Goal: Transaction & Acquisition: Download file/media

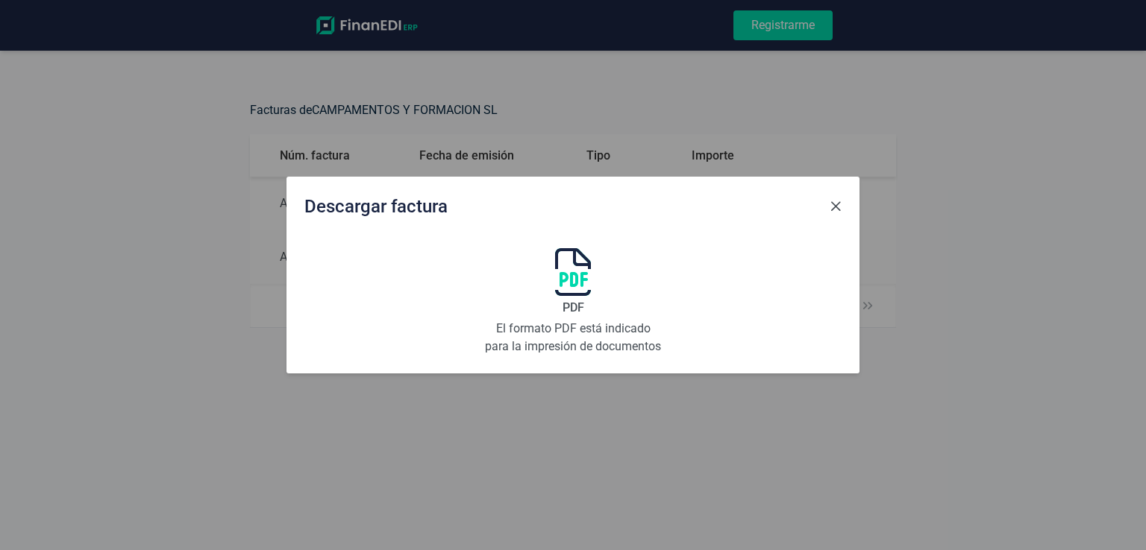
click at [841, 201] on button "Close" at bounding box center [835, 207] width 24 height 24
click at [838, 207] on span "Close" at bounding box center [835, 207] width 12 height 12
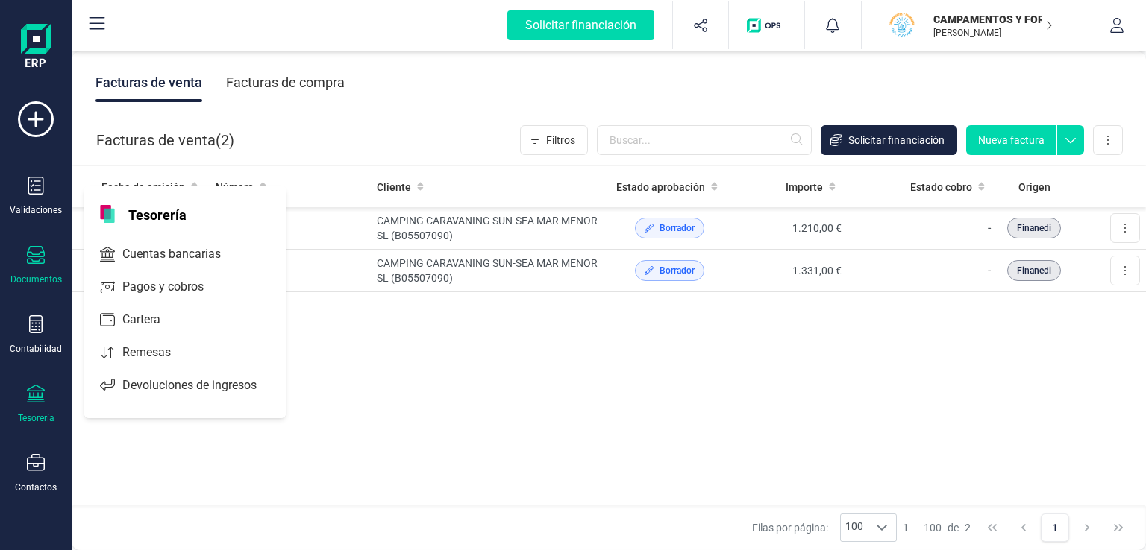
click at [43, 395] on icon at bounding box center [36, 394] width 18 height 18
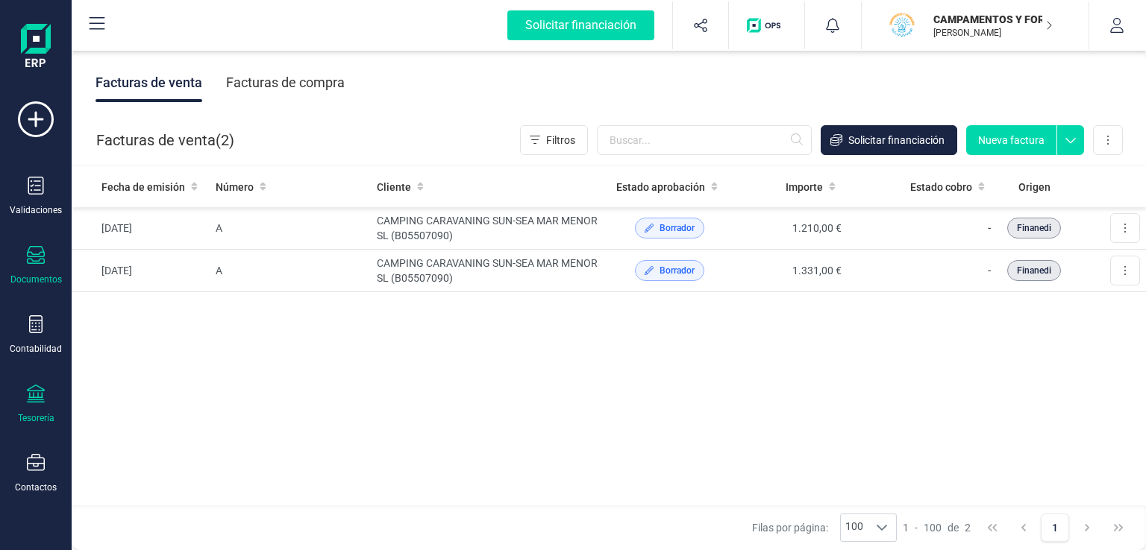
click at [43, 395] on icon at bounding box center [36, 394] width 18 height 18
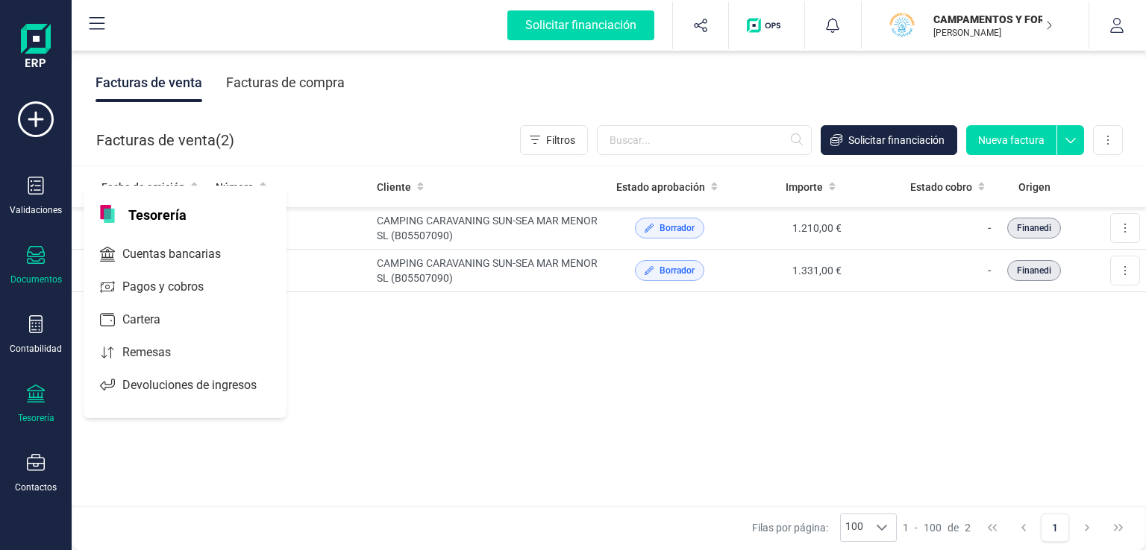
click at [39, 416] on div "Tesorería" at bounding box center [36, 418] width 37 height 12
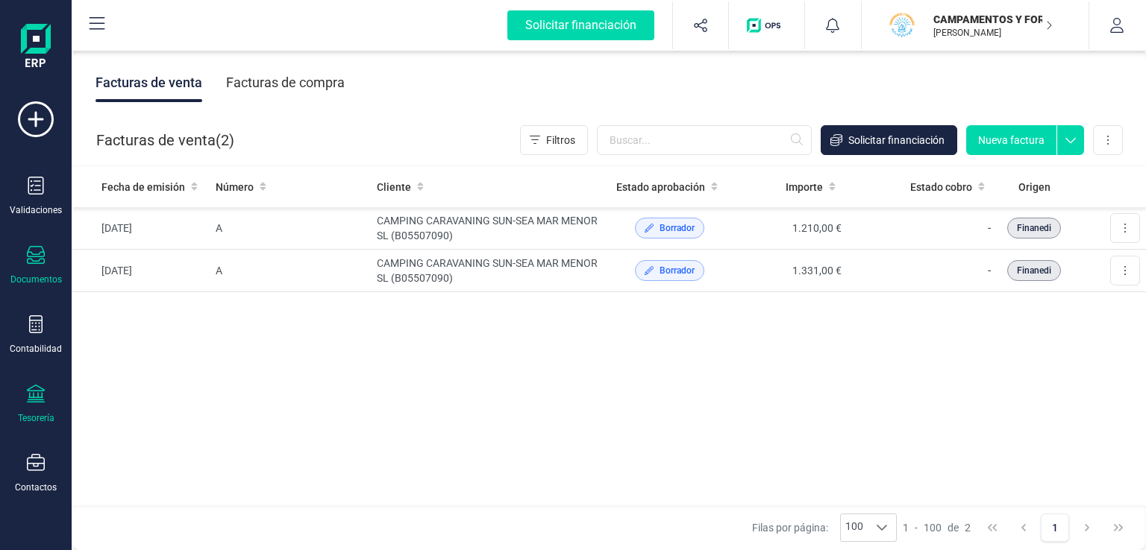
click at [39, 416] on div "Tesorería" at bounding box center [36, 418] width 37 height 12
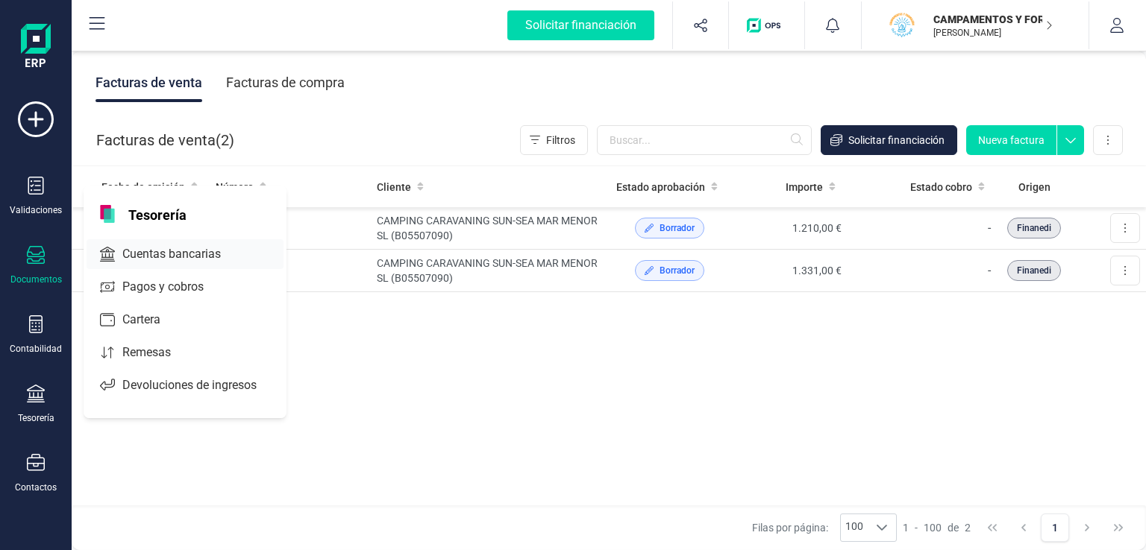
click at [165, 257] on span "Cuentas bancarias" at bounding box center [181, 254] width 131 height 18
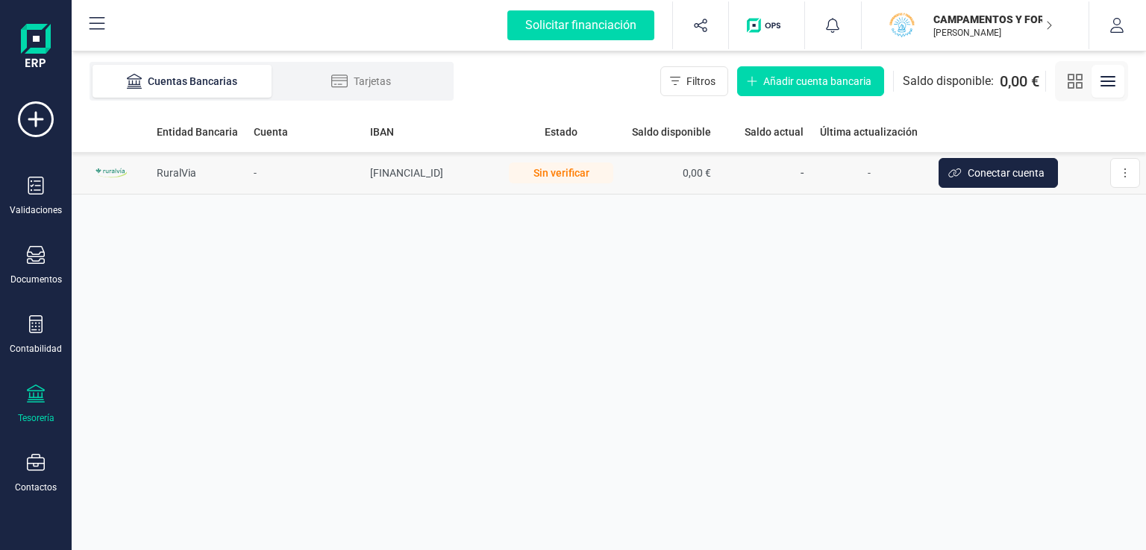
click at [602, 176] on div "Sin verificar" at bounding box center [561, 173] width 104 height 21
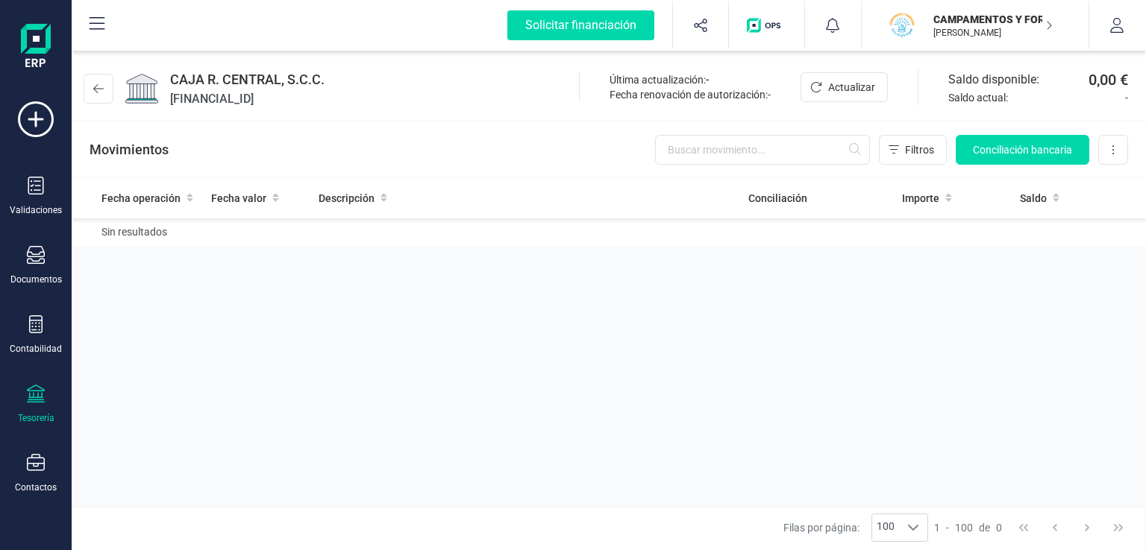
click at [239, 84] on span "CAJA R. CENTRAL, S.C.C." at bounding box center [247, 79] width 154 height 21
click at [92, 88] on button at bounding box center [99, 89] width 30 height 30
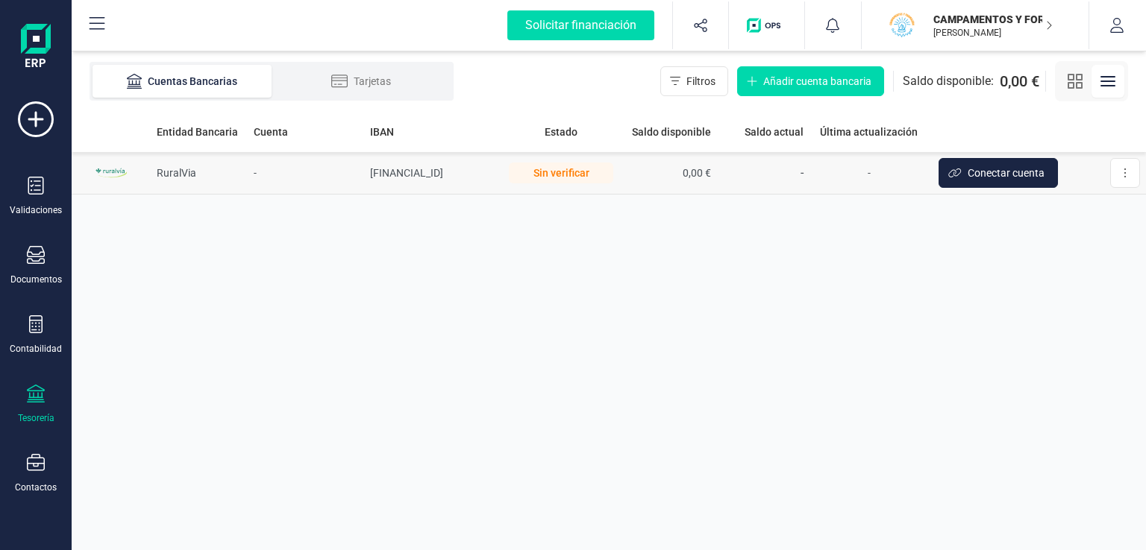
click at [582, 173] on div "Sin verificar" at bounding box center [561, 173] width 104 height 21
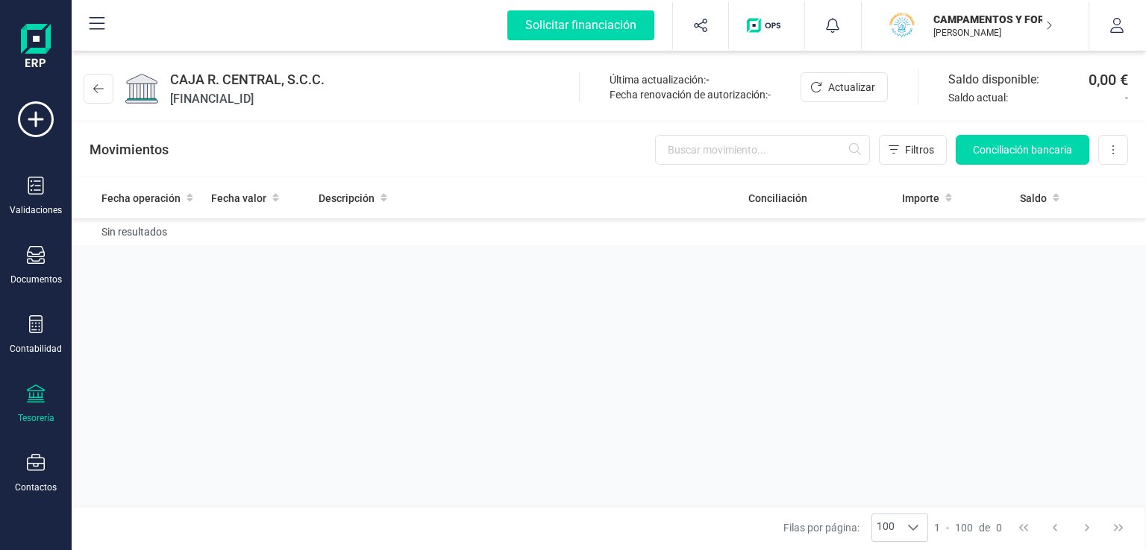
click at [370, 101] on div "CAJA R. CENTRAL, S.C.C. ES6530050054992958420420 Última actualización: - Fecha …" at bounding box center [609, 85] width 1074 height 69
click at [867, 92] on span "Actualizar" at bounding box center [851, 87] width 47 height 15
click at [841, 93] on span "Actualizar" at bounding box center [851, 87] width 47 height 15
click at [101, 80] on button at bounding box center [99, 89] width 30 height 30
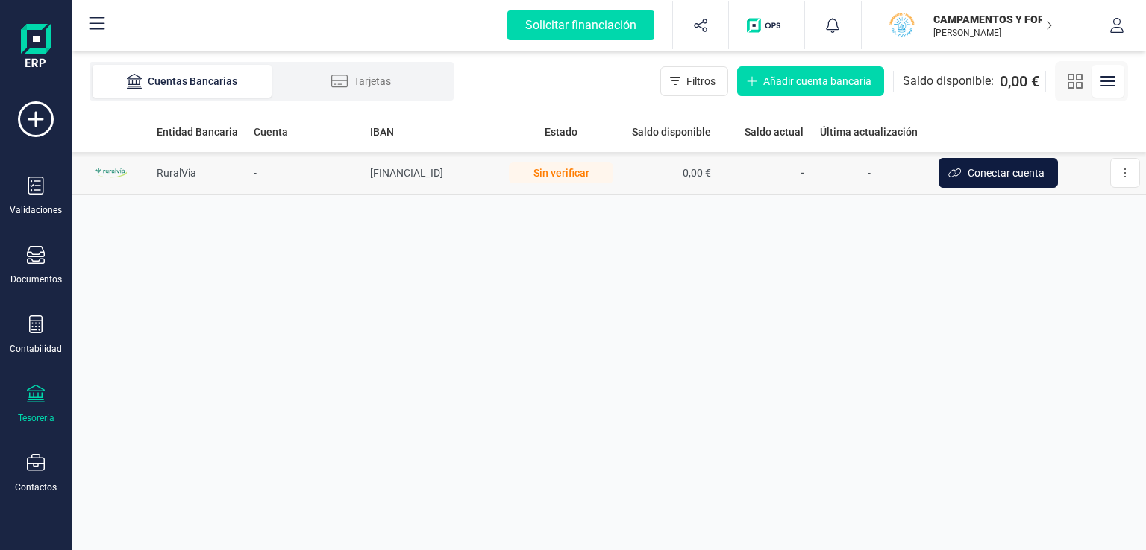
click at [1055, 177] on button "Conectar cuenta" at bounding box center [997, 173] width 119 height 30
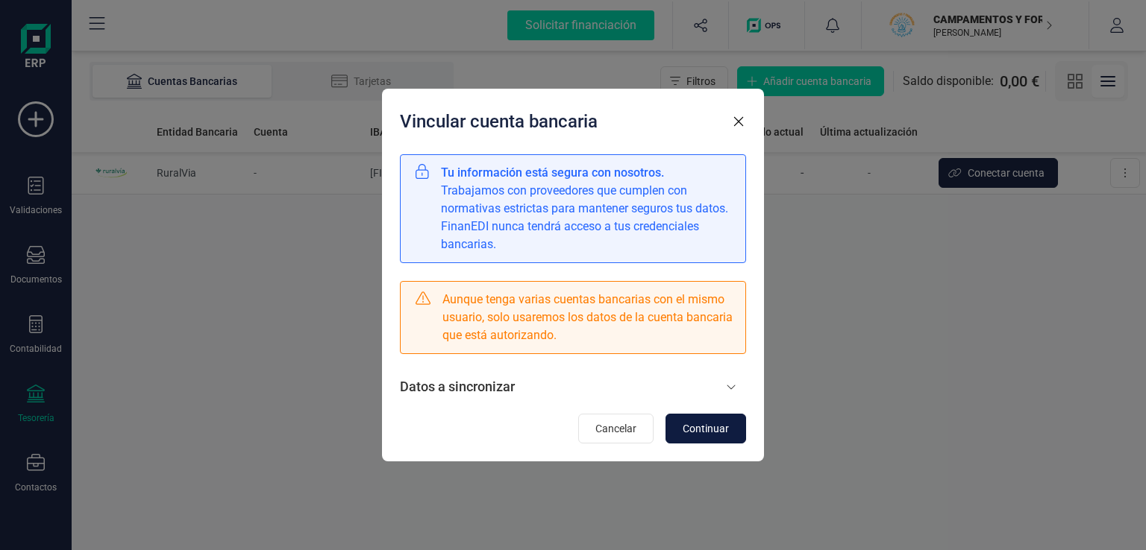
click at [692, 438] on button "Continuar" at bounding box center [705, 429] width 81 height 30
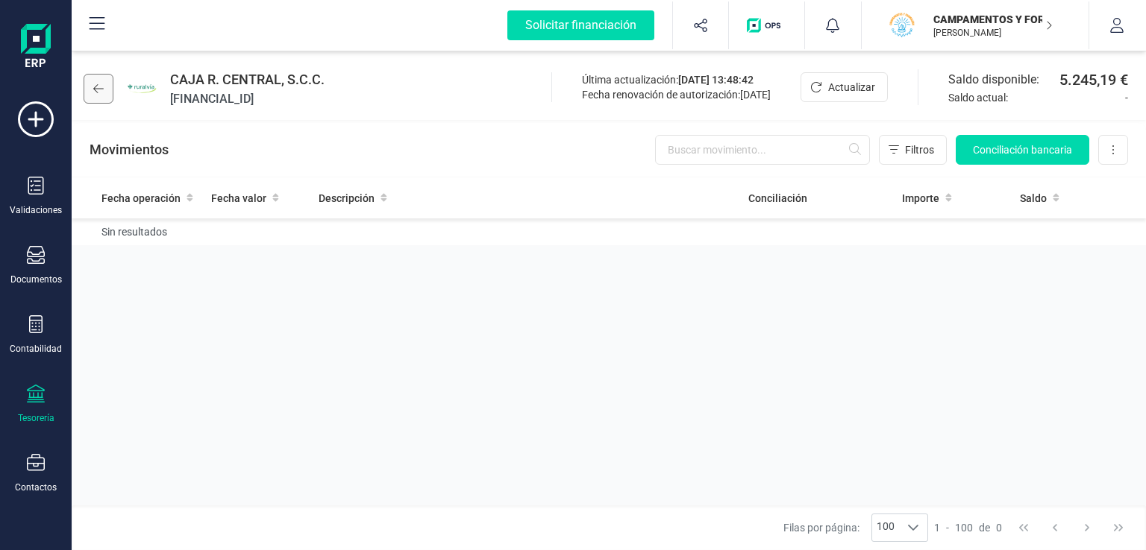
click at [91, 95] on button at bounding box center [99, 89] width 30 height 30
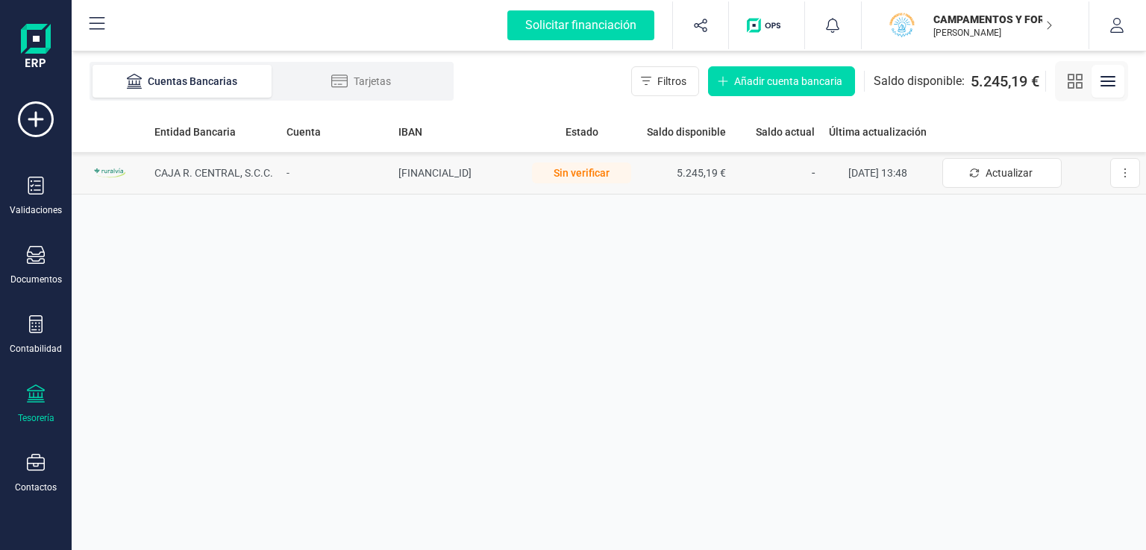
click at [609, 169] on div "Sin verificar" at bounding box center [581, 173] width 99 height 21
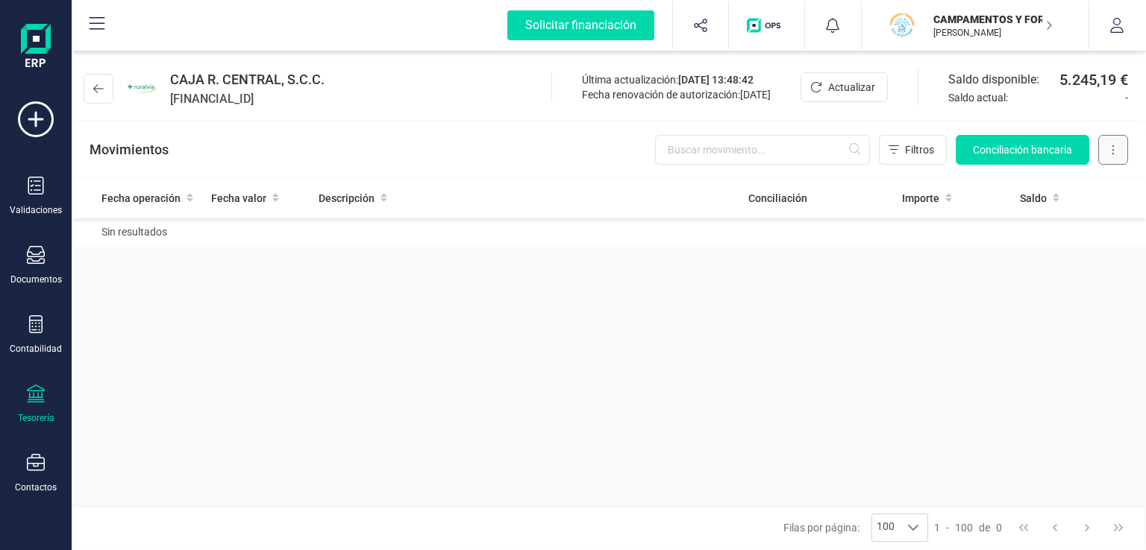
click at [1111, 154] on icon at bounding box center [1112, 150] width 3 height 12
click at [87, 88] on button at bounding box center [99, 89] width 30 height 30
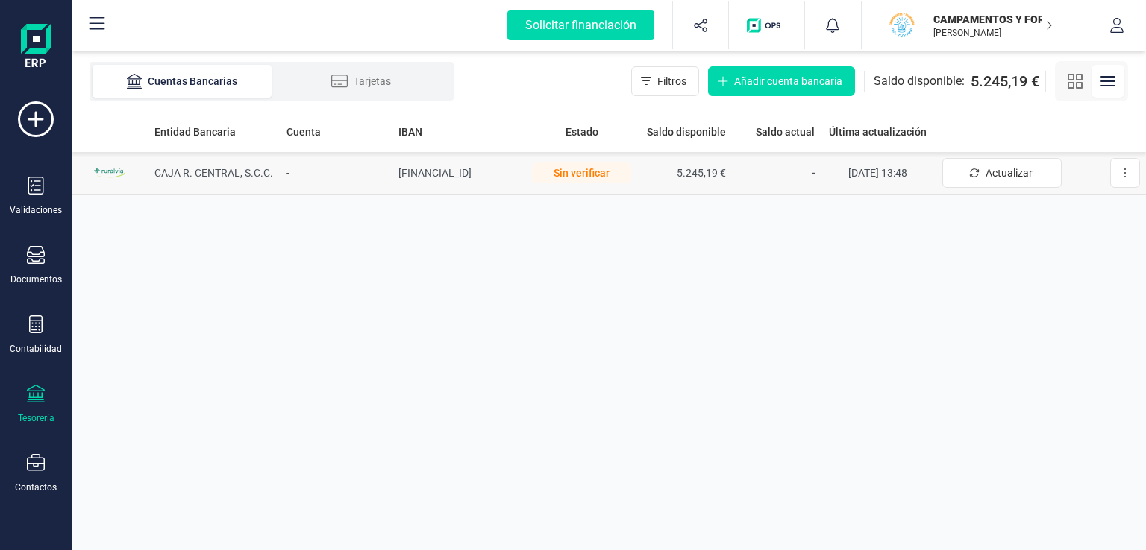
click at [179, 177] on span "CAJA R. CENTRAL, S.C.C." at bounding box center [213, 173] width 119 height 12
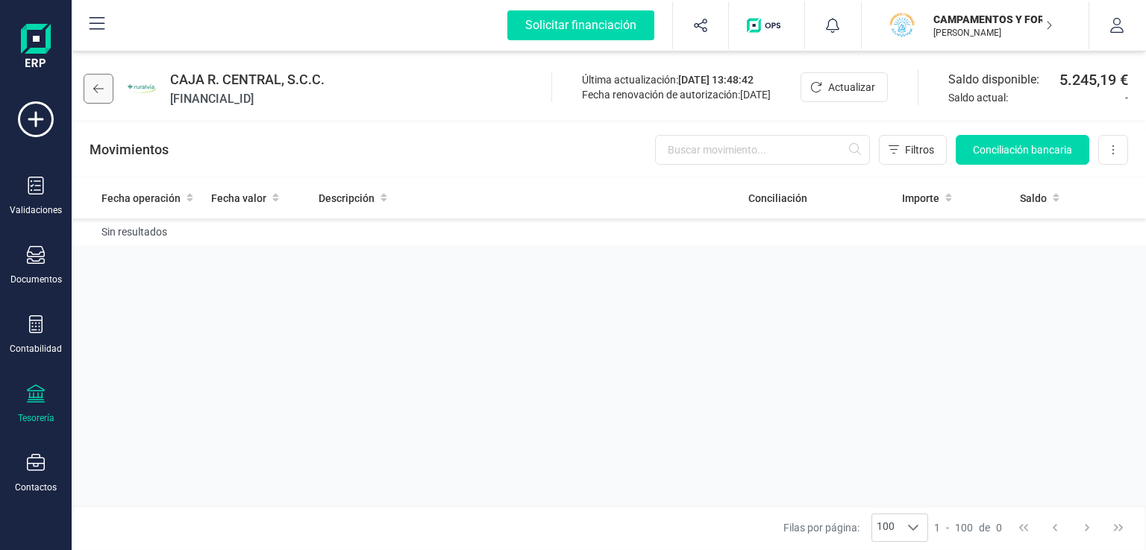
click at [104, 81] on button at bounding box center [99, 89] width 30 height 30
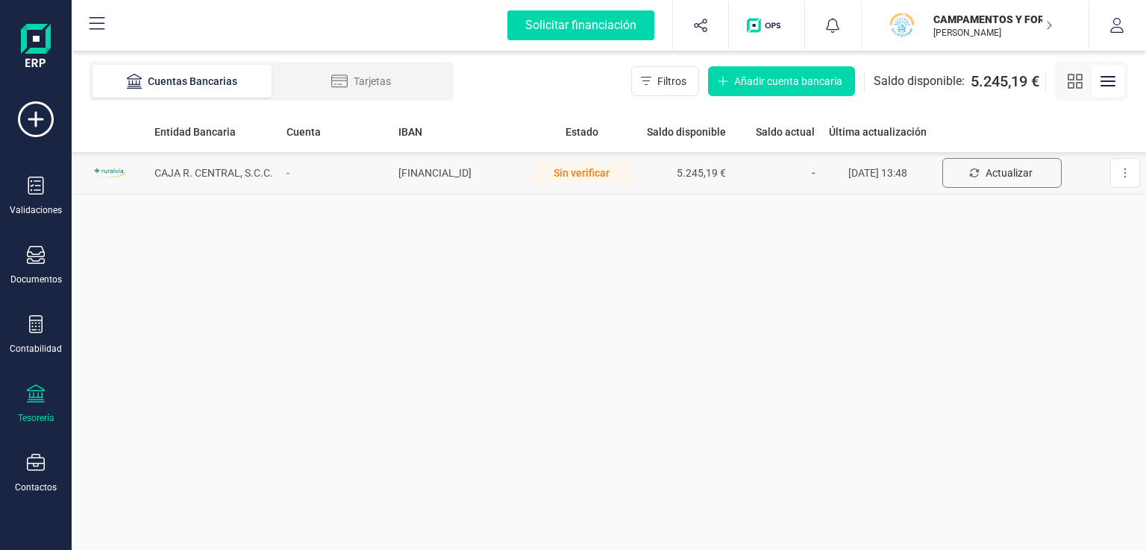
click at [1032, 181] on button "Actualizar" at bounding box center [1001, 173] width 119 height 30
click at [1119, 177] on button at bounding box center [1125, 173] width 30 height 30
drag, startPoint x: 770, startPoint y: 289, endPoint x: 608, endPoint y: 224, distance: 175.0
click at [770, 289] on div "Entidad Bancaria Cuenta IBAN Estado Saldo disponible Saldo actual Última actual…" at bounding box center [609, 330] width 1074 height 439
click at [594, 168] on div "Sin verificar" at bounding box center [581, 173] width 99 height 21
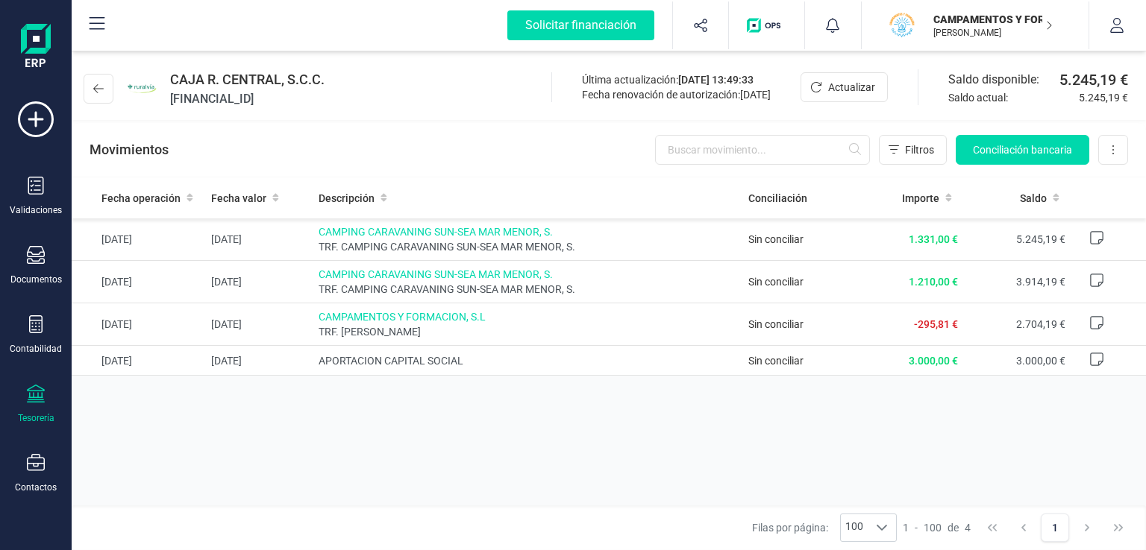
drag, startPoint x: 853, startPoint y: 446, endPoint x: 843, endPoint y: 446, distance: 9.7
click at [853, 446] on div "Fecha operación Fecha valor Descripción Conciliación Importe Saldo [DATE] [DATE…" at bounding box center [609, 341] width 1074 height 328
click at [52, 262] on div "Documentos" at bounding box center [36, 266] width 60 height 40
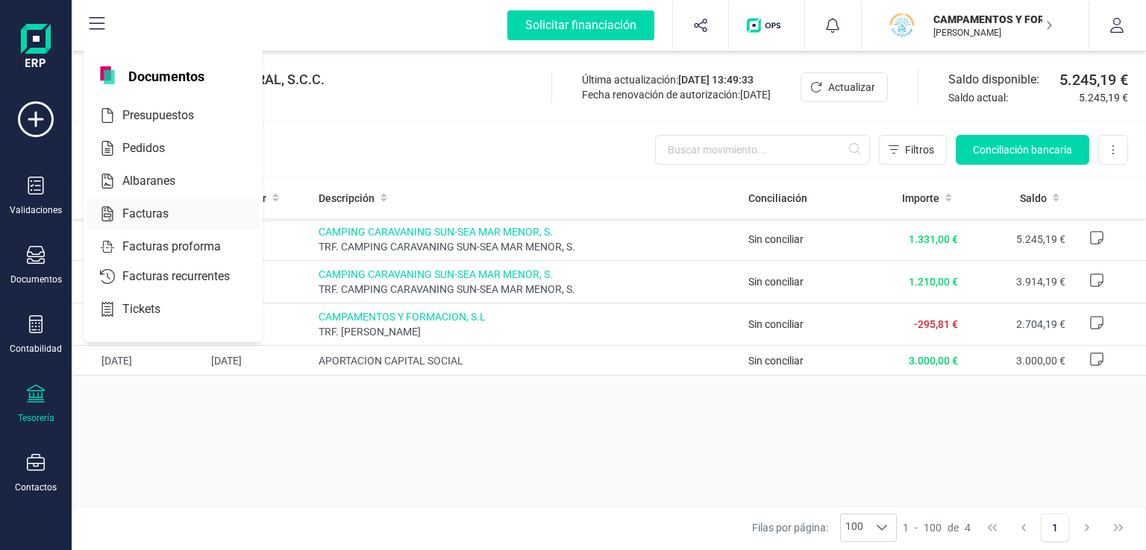
click at [164, 213] on span "Facturas" at bounding box center [155, 214] width 79 height 18
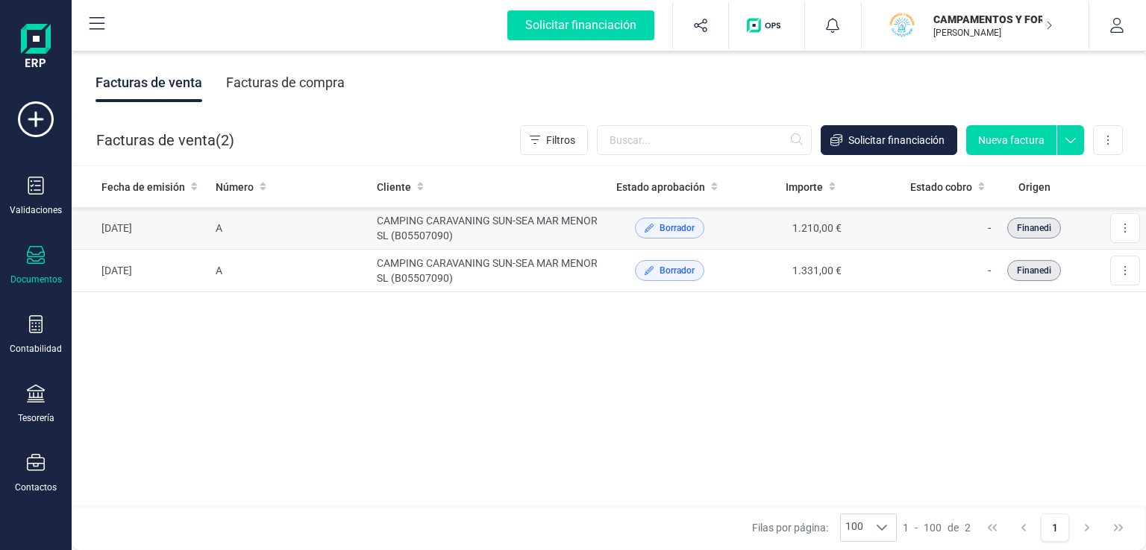
click at [377, 232] on td "CAMPING CARAVANING SUN-SEA MAR MENOR SL (B05507090)" at bounding box center [490, 228] width 239 height 43
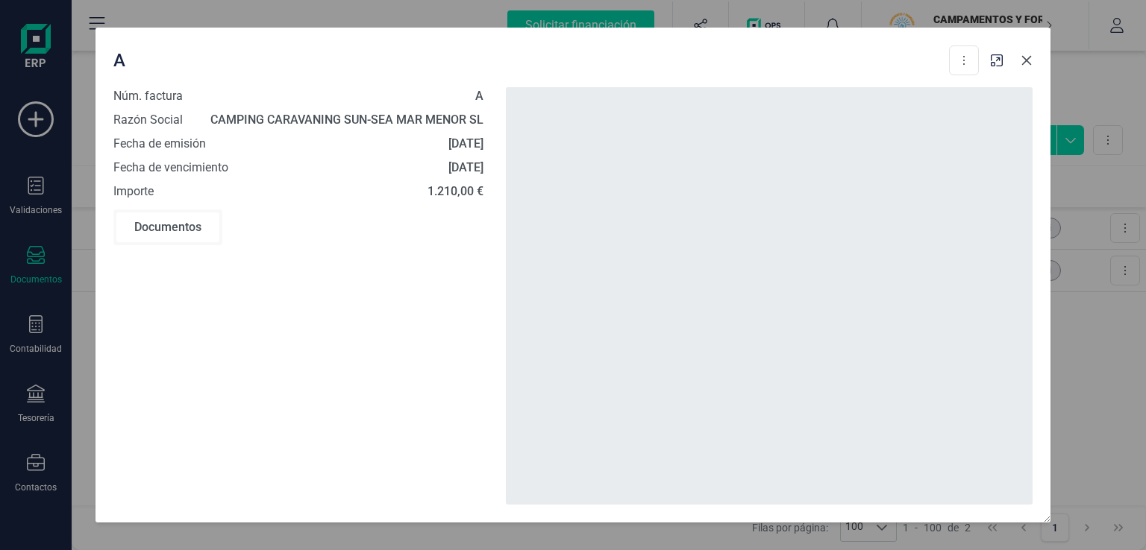
click at [1029, 66] on button "Close" at bounding box center [1026, 60] width 24 height 24
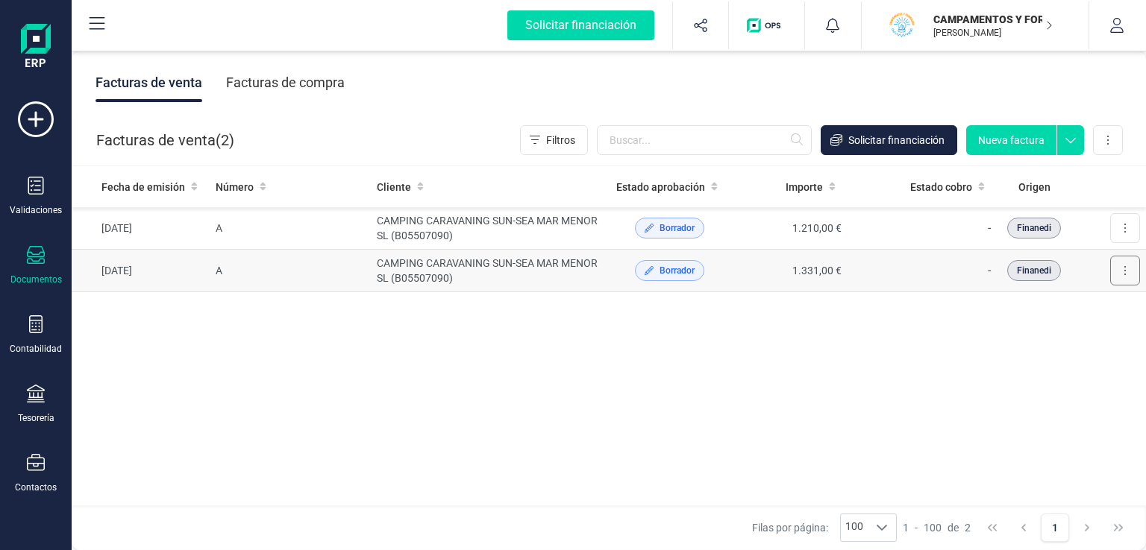
click at [1123, 266] on icon at bounding box center [1124, 271] width 3 height 12
click at [1047, 333] on span "Editar borrador" at bounding box center [1059, 337] width 71 height 15
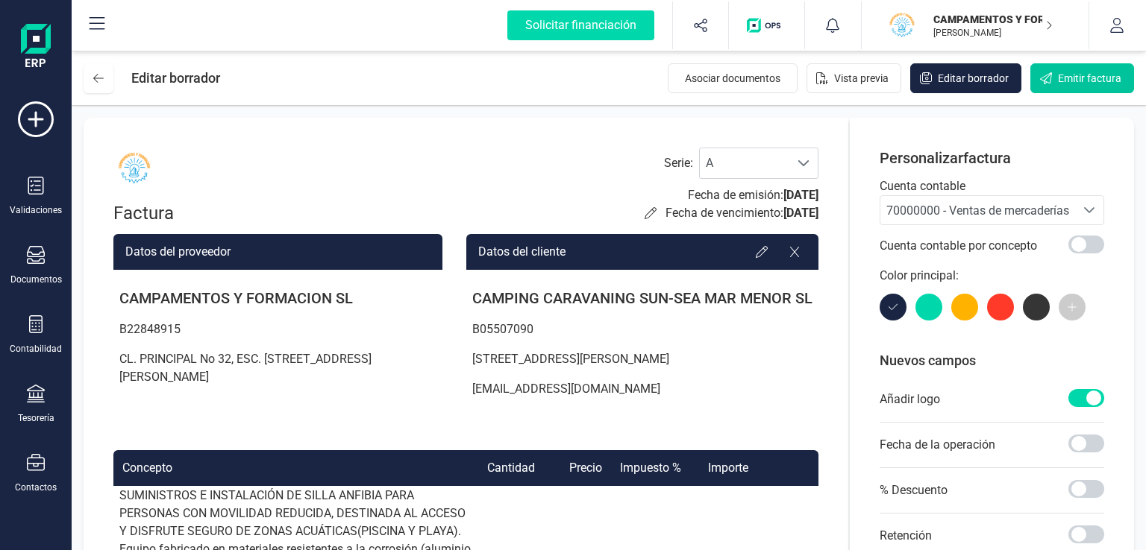
click at [1072, 80] on span "Emitir factura" at bounding box center [1089, 78] width 63 height 15
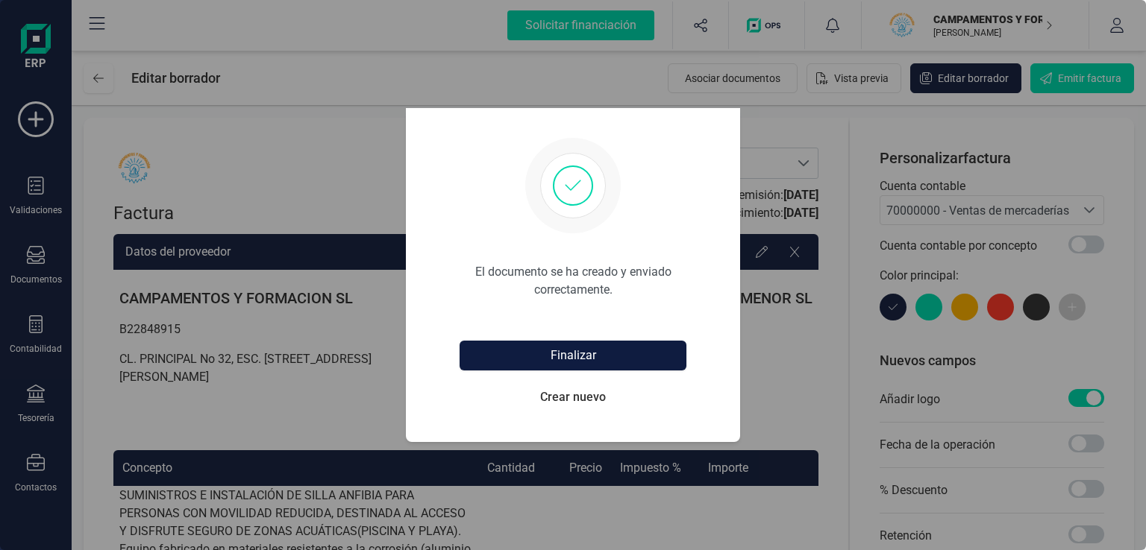
click at [589, 357] on button "Finalizar" at bounding box center [572, 356] width 227 height 30
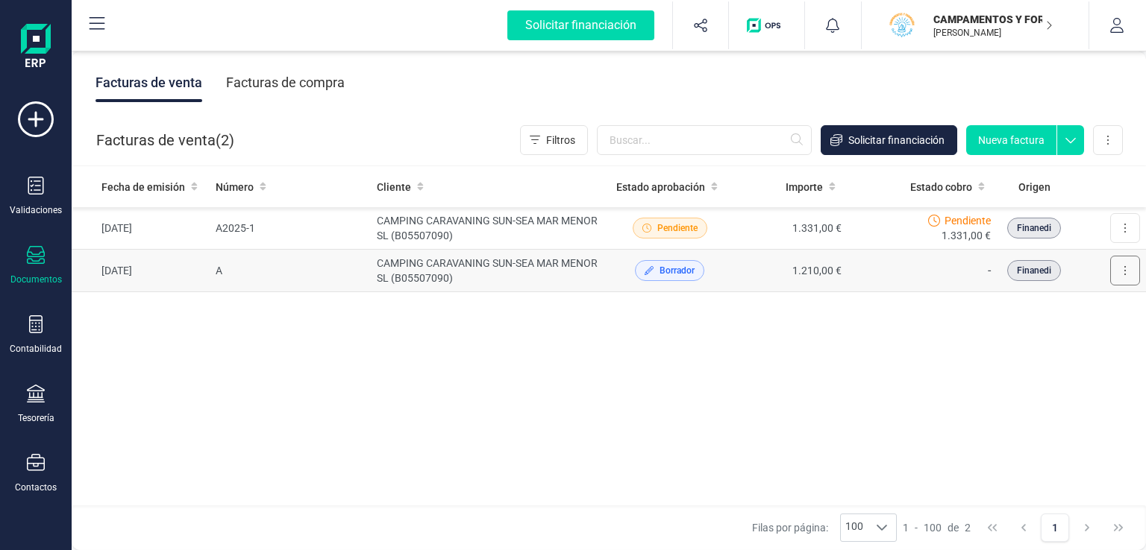
click at [1122, 268] on button at bounding box center [1125, 271] width 30 height 30
click at [1047, 338] on span "Editar borrador" at bounding box center [1059, 337] width 71 height 15
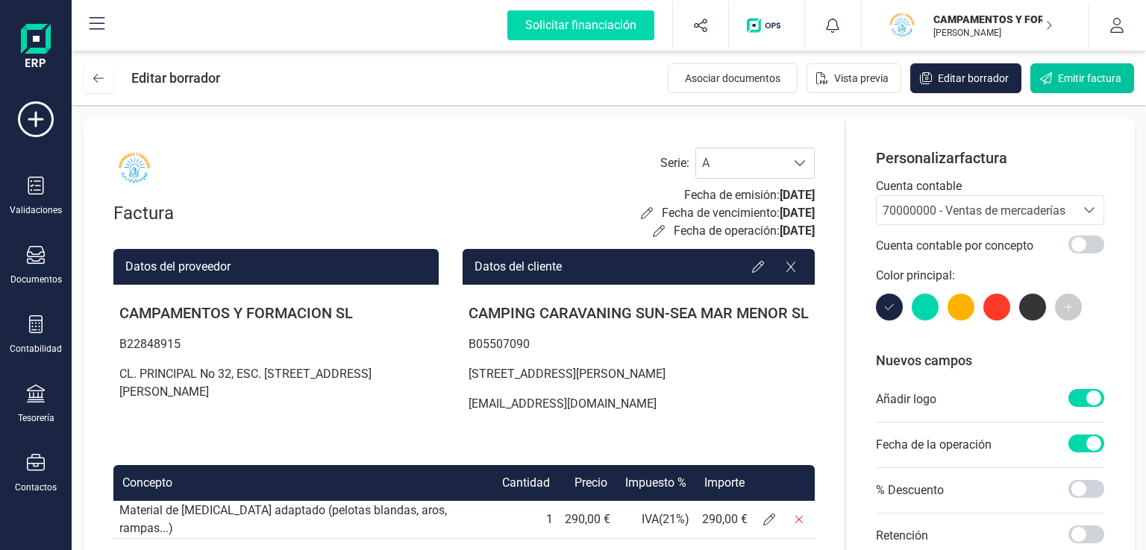
click at [1068, 78] on span "Emitir factura" at bounding box center [1089, 78] width 63 height 15
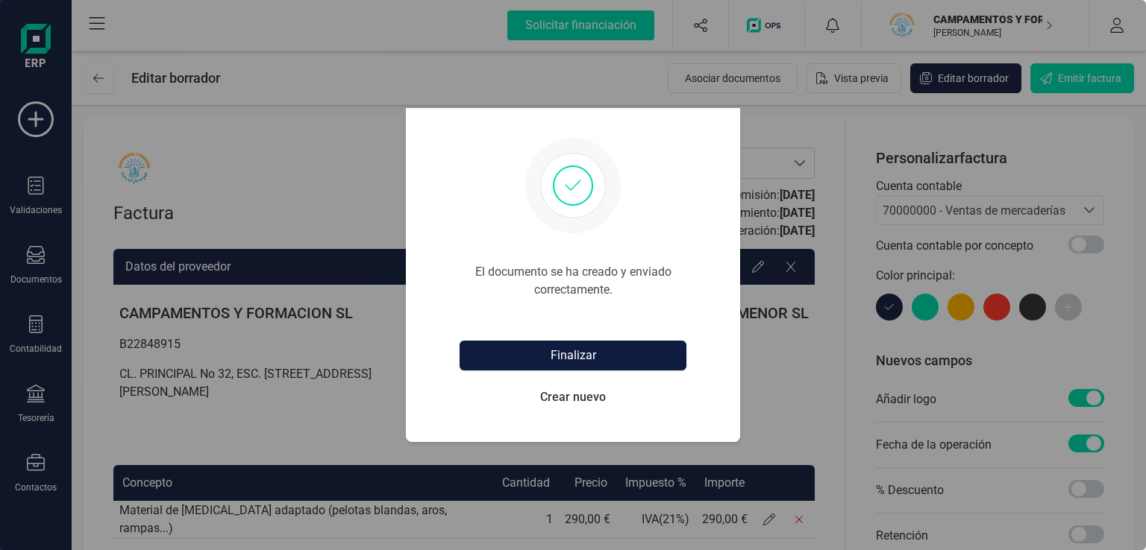
click at [581, 353] on button "Finalizar" at bounding box center [572, 356] width 227 height 30
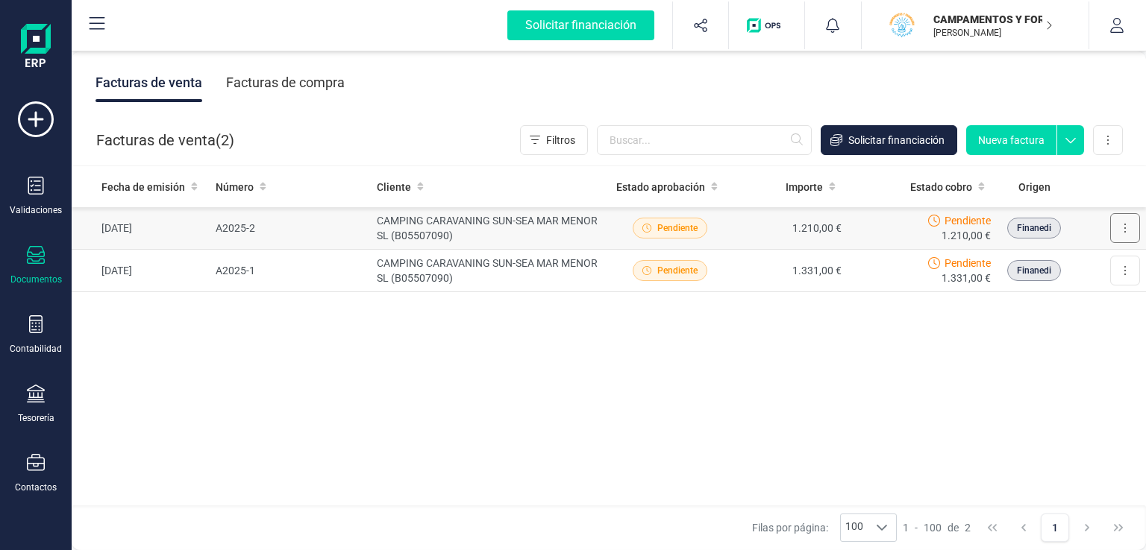
click at [1123, 233] on icon at bounding box center [1124, 228] width 3 height 12
click at [1063, 265] on span "Descargar documento" at bounding box center [1059, 264] width 103 height 15
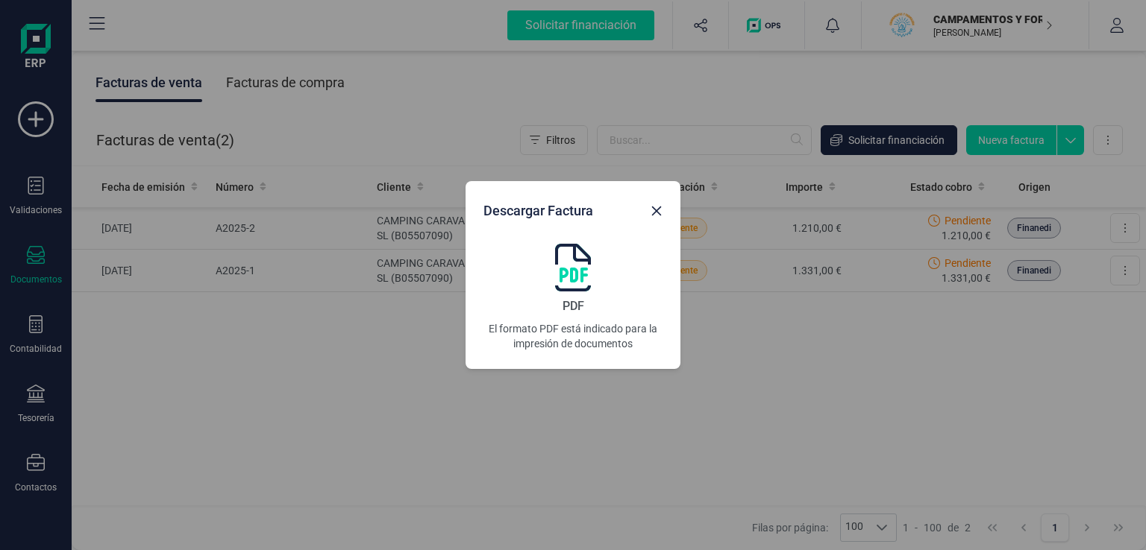
click at [582, 271] on img at bounding box center [573, 268] width 36 height 48
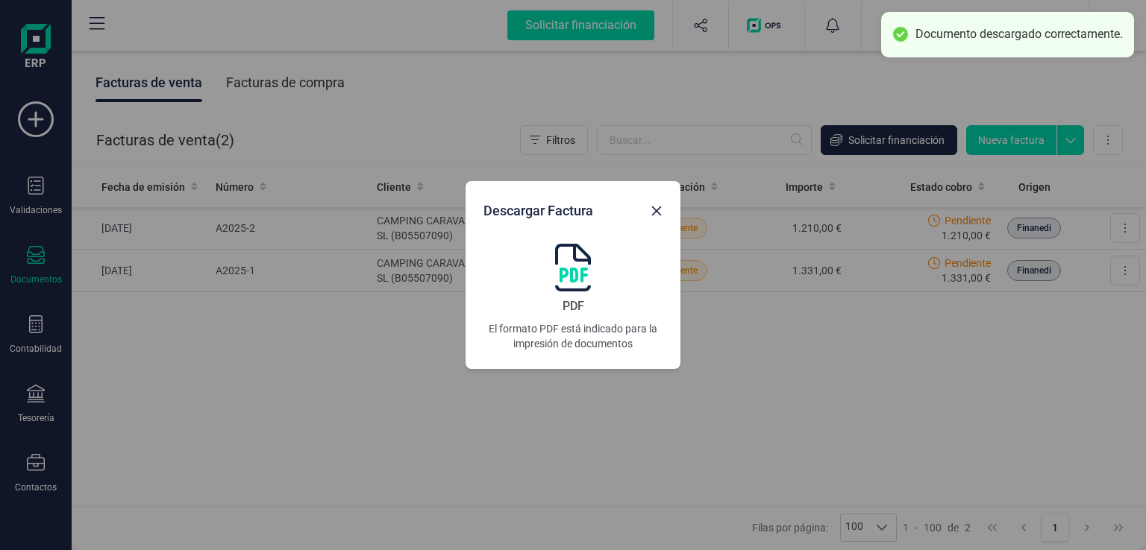
click at [1127, 272] on div "Descargar Factura PDF El formato PDF está indicado para la impresión de documen…" at bounding box center [573, 275] width 1146 height 550
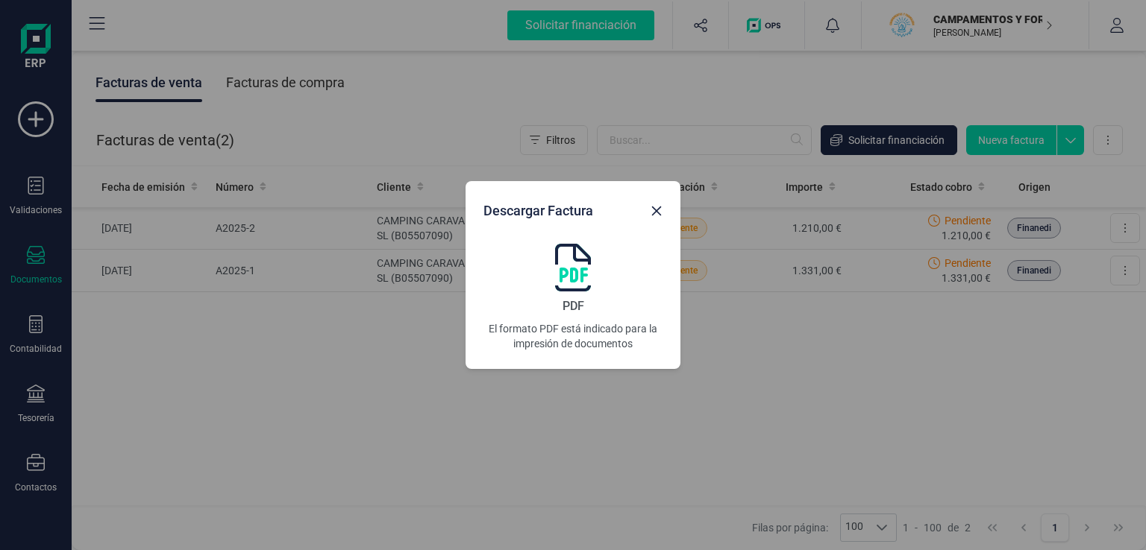
click at [568, 277] on img at bounding box center [573, 268] width 36 height 48
click at [658, 213] on icon "Close" at bounding box center [657, 212] width 10 height 10
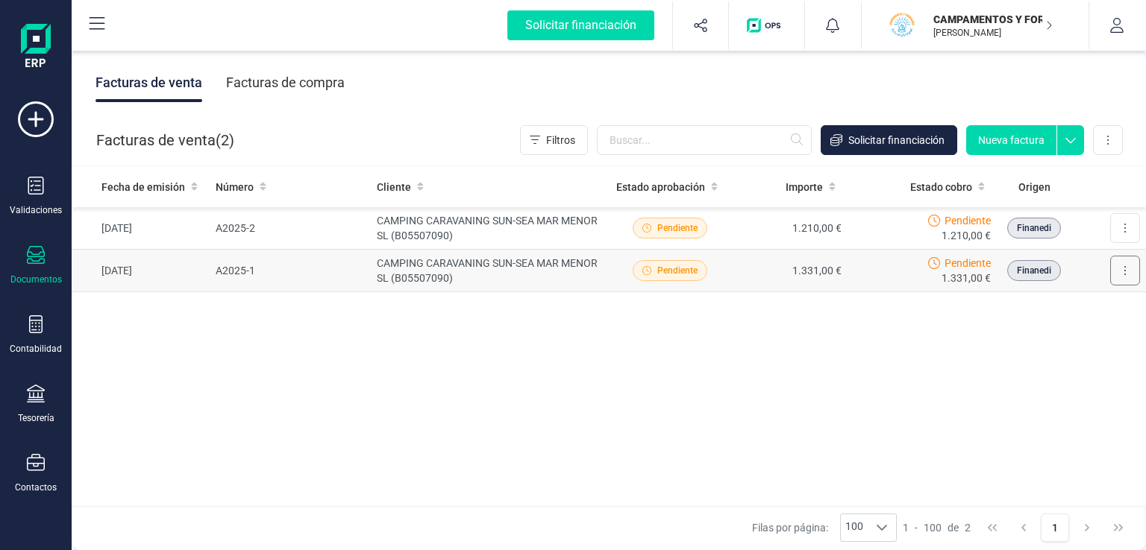
click at [1124, 269] on icon at bounding box center [1124, 271] width 3 height 12
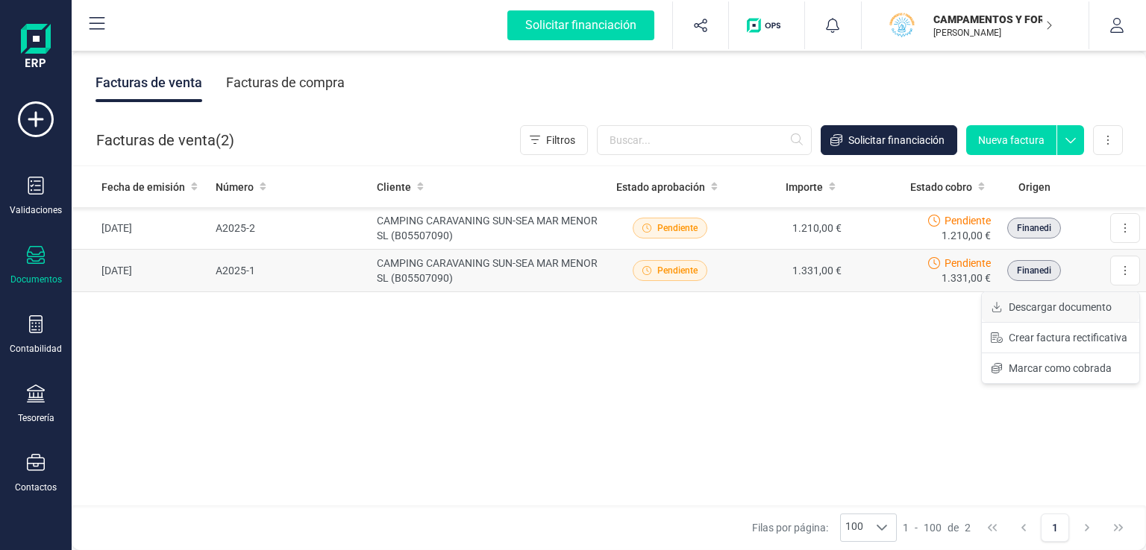
click at [1062, 304] on span "Descargar documento" at bounding box center [1059, 307] width 103 height 15
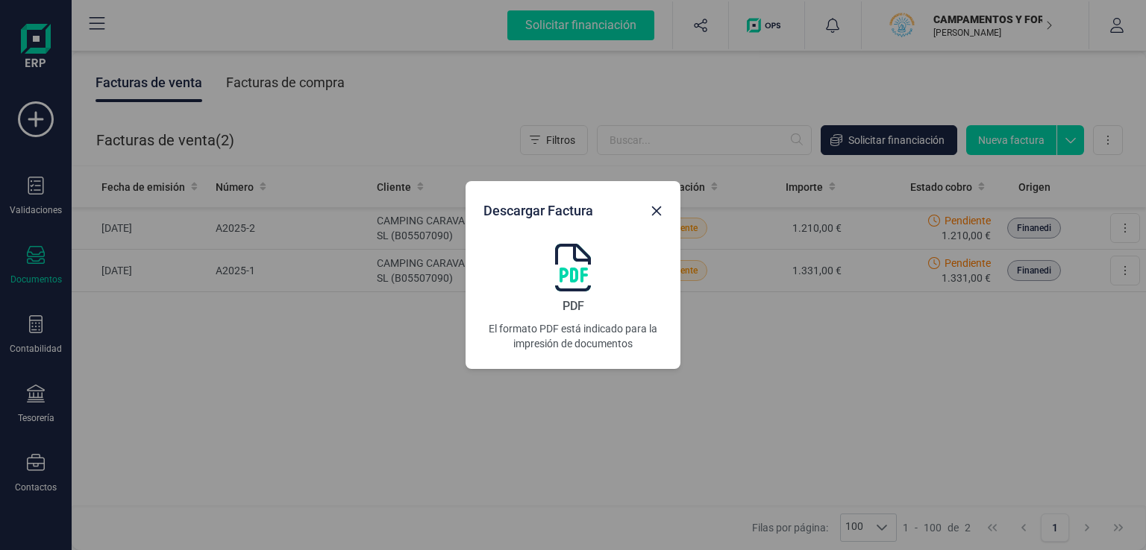
click at [569, 272] on img at bounding box center [573, 268] width 36 height 48
click at [650, 207] on icon "Close" at bounding box center [656, 211] width 12 height 12
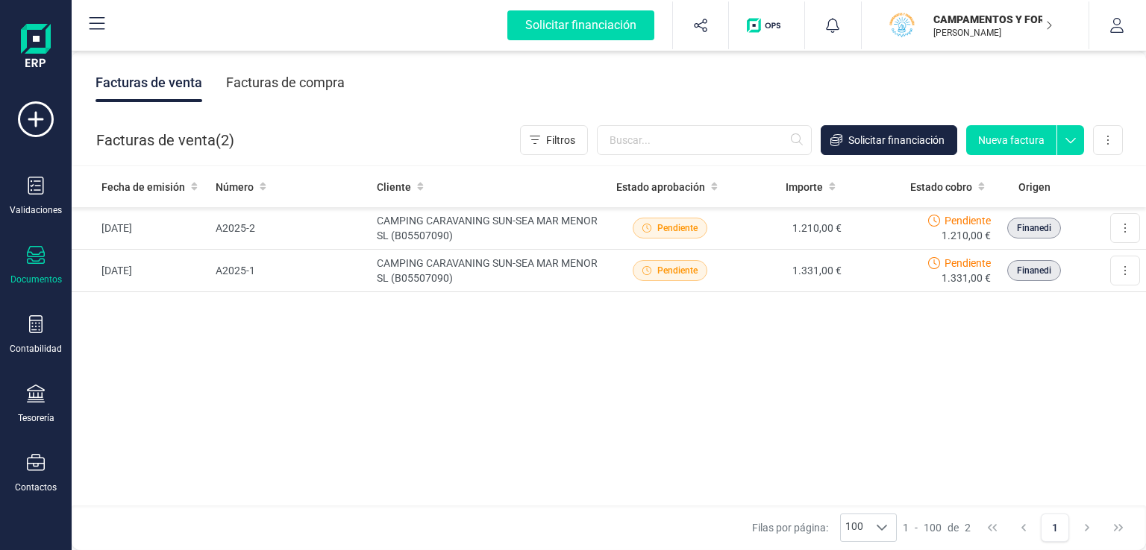
click at [1030, 21] on p "CAMPAMENTOS Y FORMACION SL" at bounding box center [992, 19] width 119 height 15
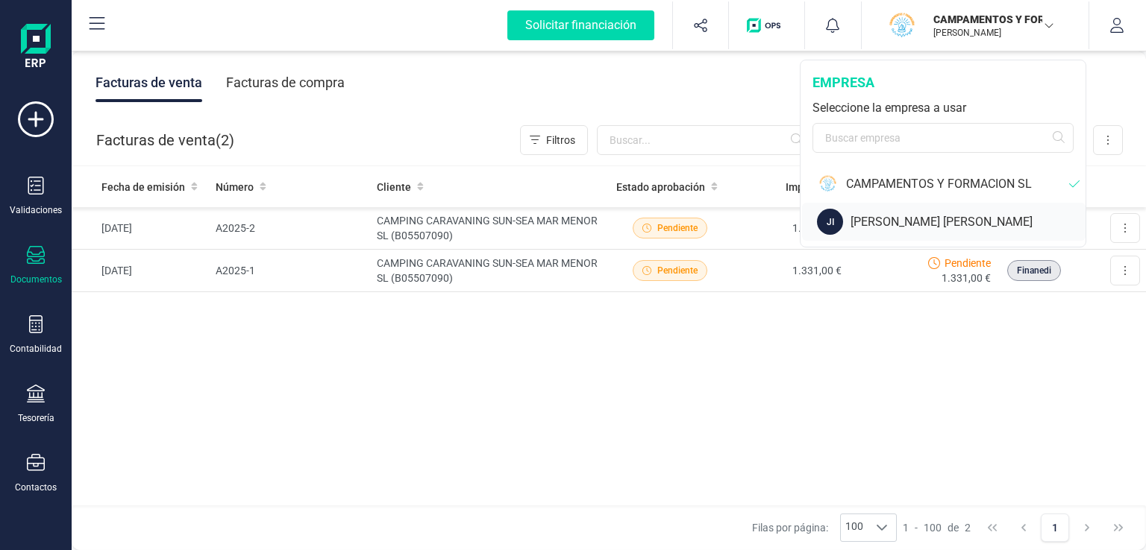
click at [927, 224] on div "[PERSON_NAME] [PERSON_NAME]" at bounding box center [967, 222] width 235 height 18
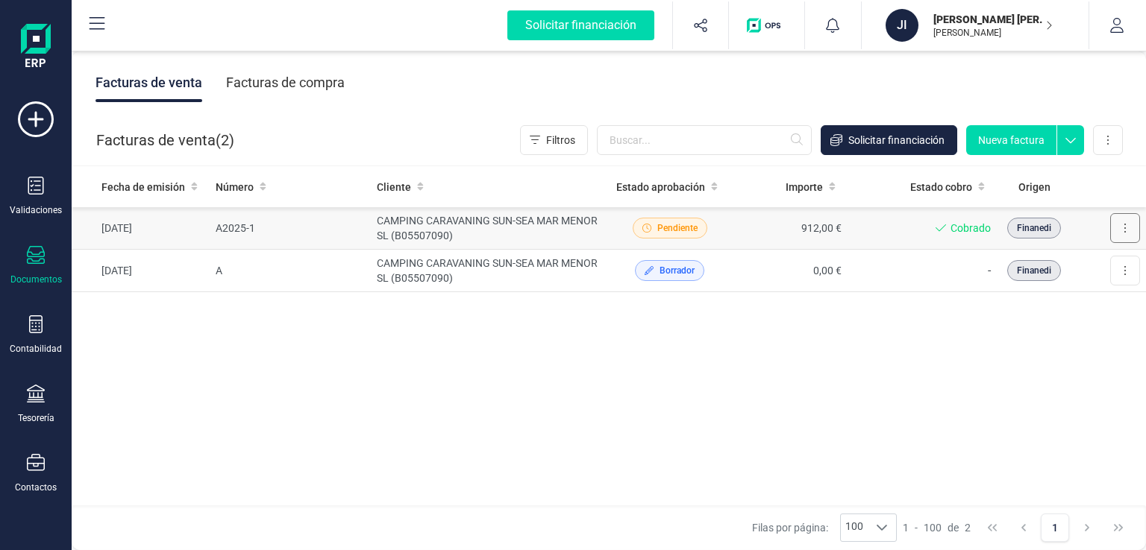
click at [1122, 224] on button at bounding box center [1125, 228] width 30 height 30
click at [1024, 260] on span "Descargar documento" at bounding box center [1059, 264] width 103 height 15
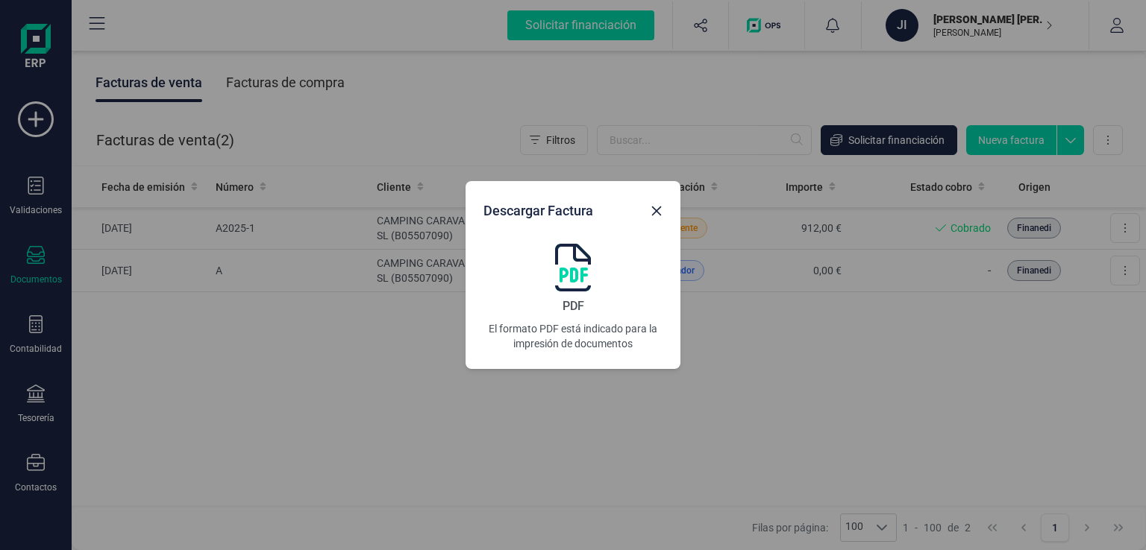
click at [574, 276] on img at bounding box center [573, 268] width 36 height 48
click at [654, 216] on icon "Close" at bounding box center [656, 211] width 12 height 12
